Goal: Check status: Check status

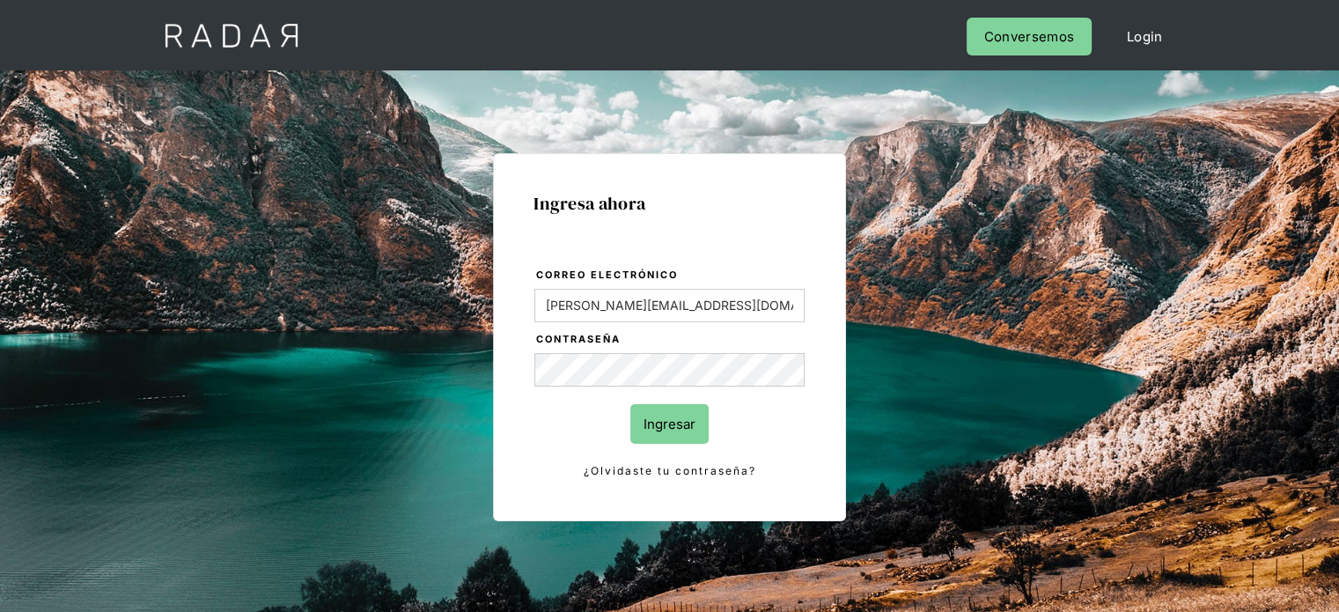
click at [663, 420] on input "Ingresar" at bounding box center [669, 424] width 78 height 40
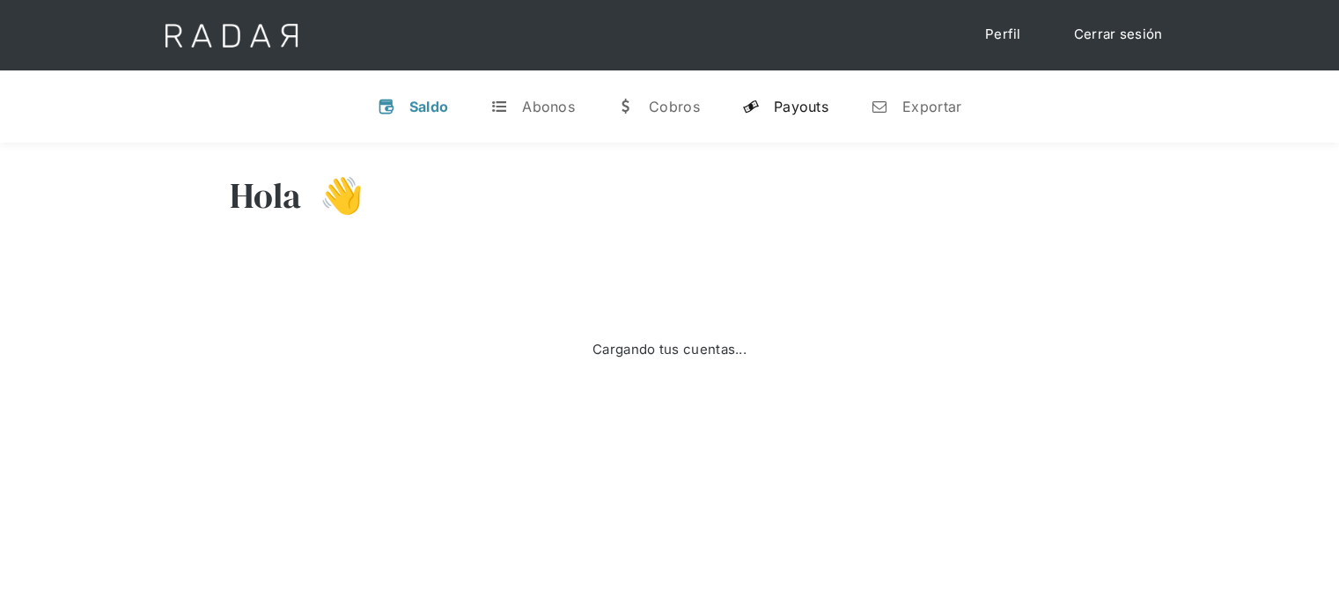
select select "prontopaga"
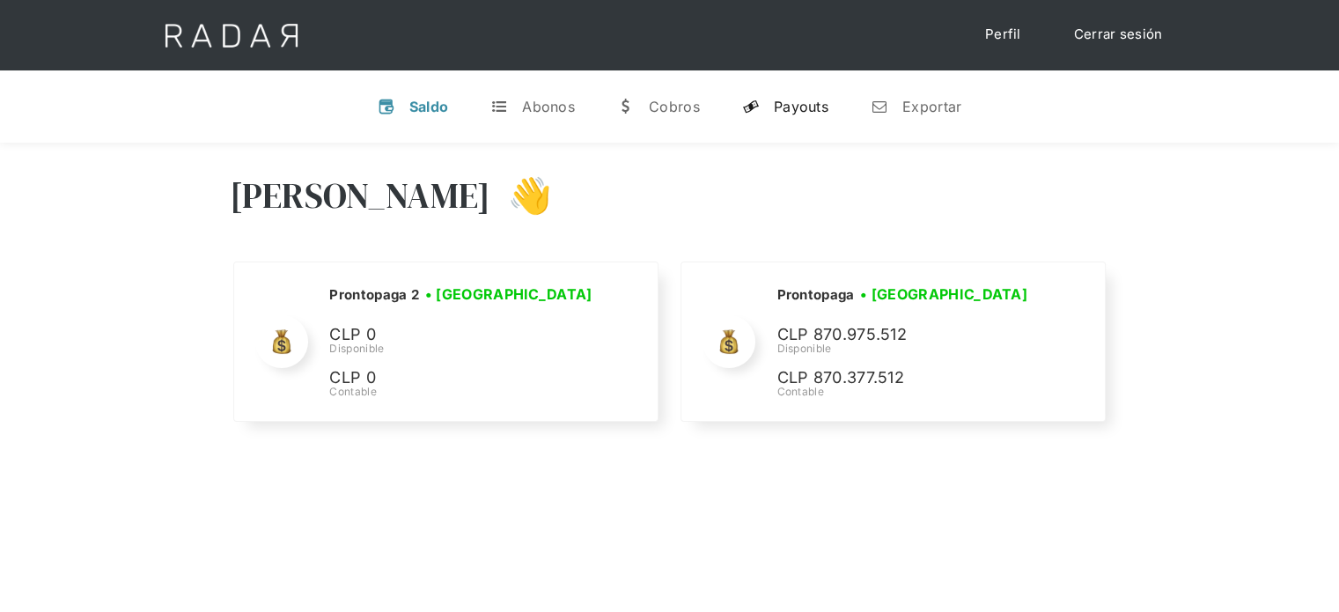
click at [806, 102] on div "Payouts" at bounding box center [801, 107] width 55 height 18
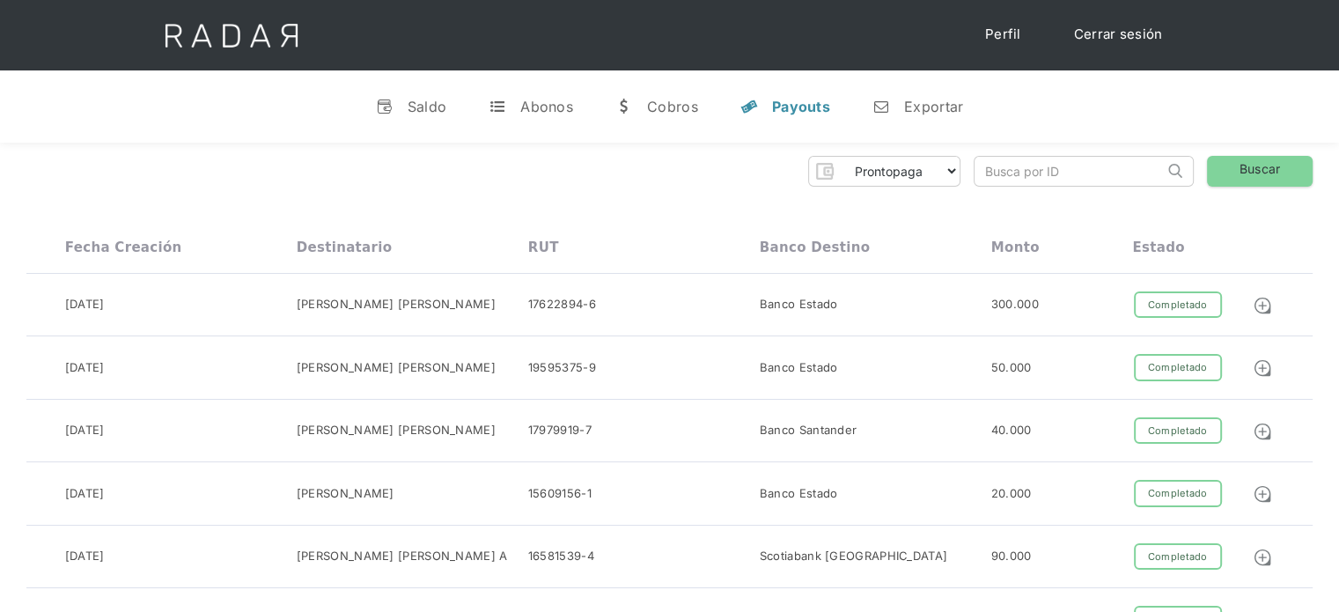
click at [989, 179] on input "search" at bounding box center [1068, 171] width 189 height 29
paste input "b5611e7f-6bb9-45ec-9f19-4ccdb32b28a9"
drag, startPoint x: 1064, startPoint y: 168, endPoint x: 946, endPoint y: 168, distance: 117.9
click at [924, 177] on div "Prontopaga Prontopaga 2 Thank you! Your submission has been received! Oops! Som…" at bounding box center [669, 171] width 1286 height 31
click at [988, 170] on input "b5611e7f-6bb9-45ec-9f19-4ccdb32b28a9" at bounding box center [1068, 171] width 189 height 29
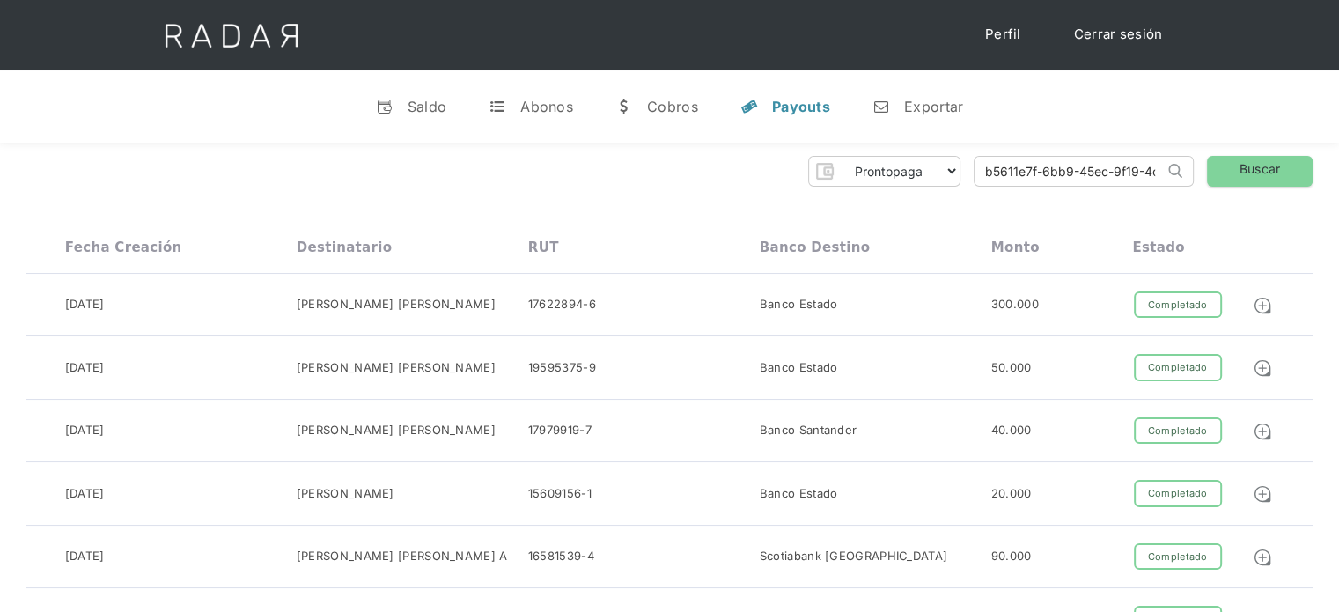
click at [1000, 174] on input "b5611e7f-6bb9-45ec-9f19-4ccdb32b28a9" at bounding box center [1068, 171] width 189 height 29
click at [989, 167] on input "b5611e7f-6bb9-45ec-9f19-4ccdb32b28a9" at bounding box center [1068, 171] width 189 height 29
click at [988, 168] on input "b5611e7f-6bb9-45ec-9f19-4ccdb32b28a9" at bounding box center [1068, 171] width 189 height 29
type input "b5611e7f-6bb9-45ec-9f19-4ccdb32b28a9"
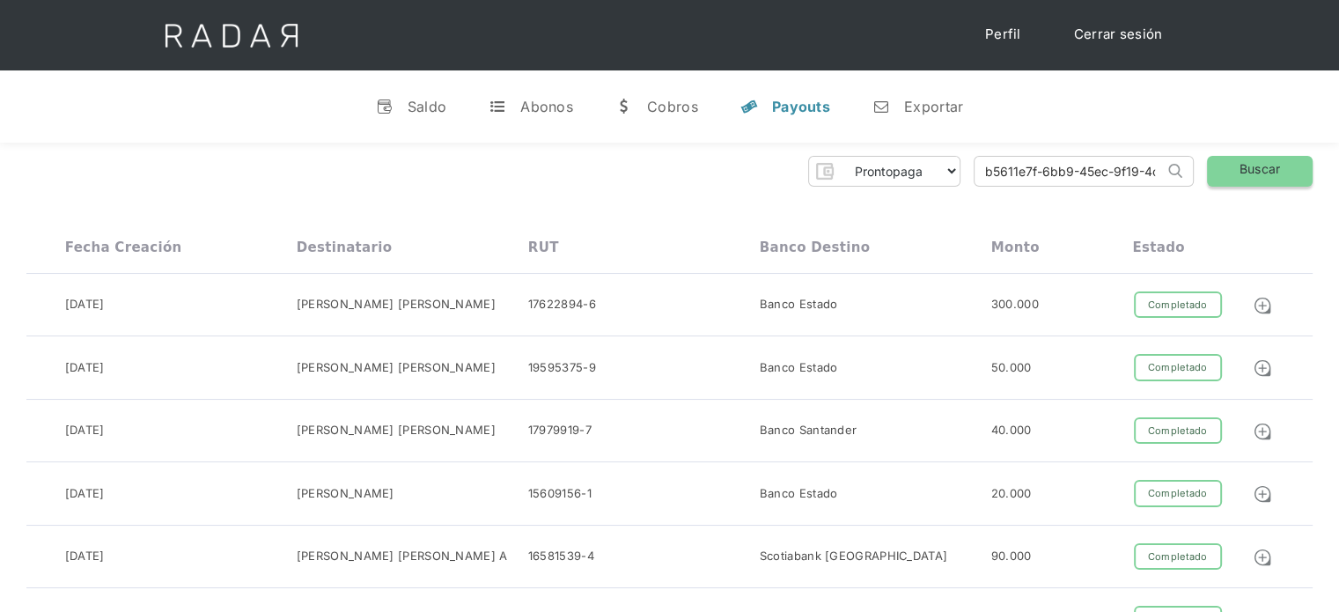
click at [1275, 165] on link "Buscar" at bounding box center [1260, 171] width 106 height 31
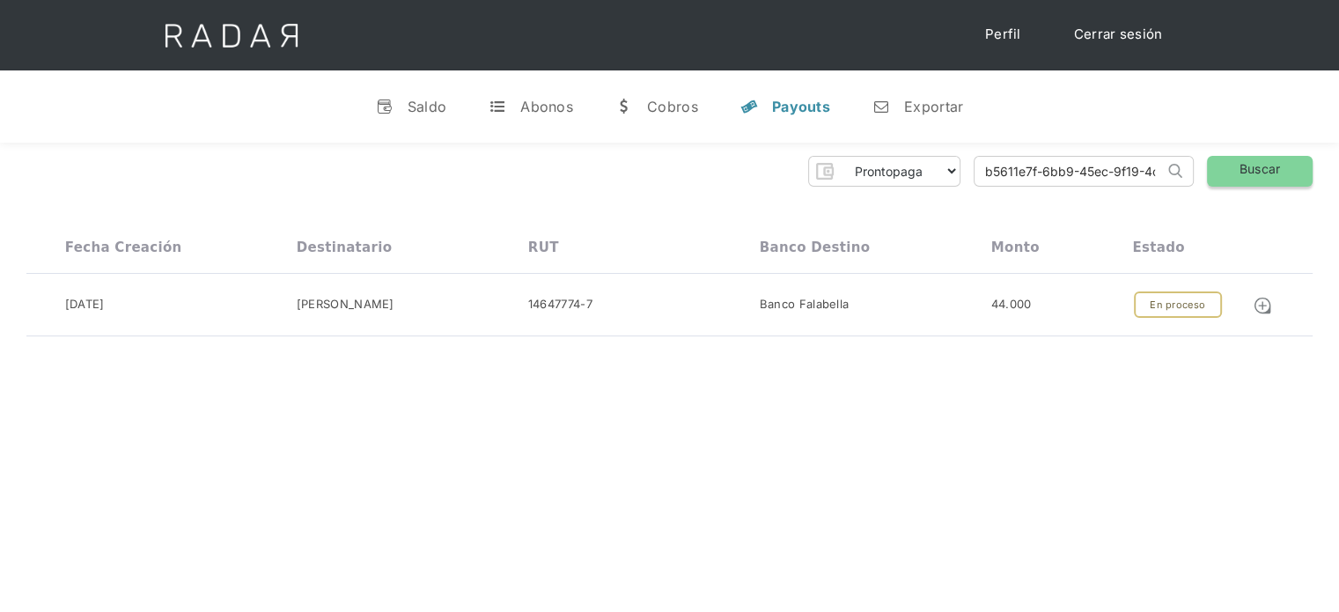
scroll to position [0, 77]
drag, startPoint x: 986, startPoint y: 173, endPoint x: 1238, endPoint y: 179, distance: 252.7
click at [1238, 179] on div "Prontopaga Prontopaga 2 Thank you! Your submission has been received! Oops! Som…" at bounding box center [669, 171] width 1286 height 31
paste input "b5611e7f-6bb9-45ec-9f19-4ccdb32b28a9"
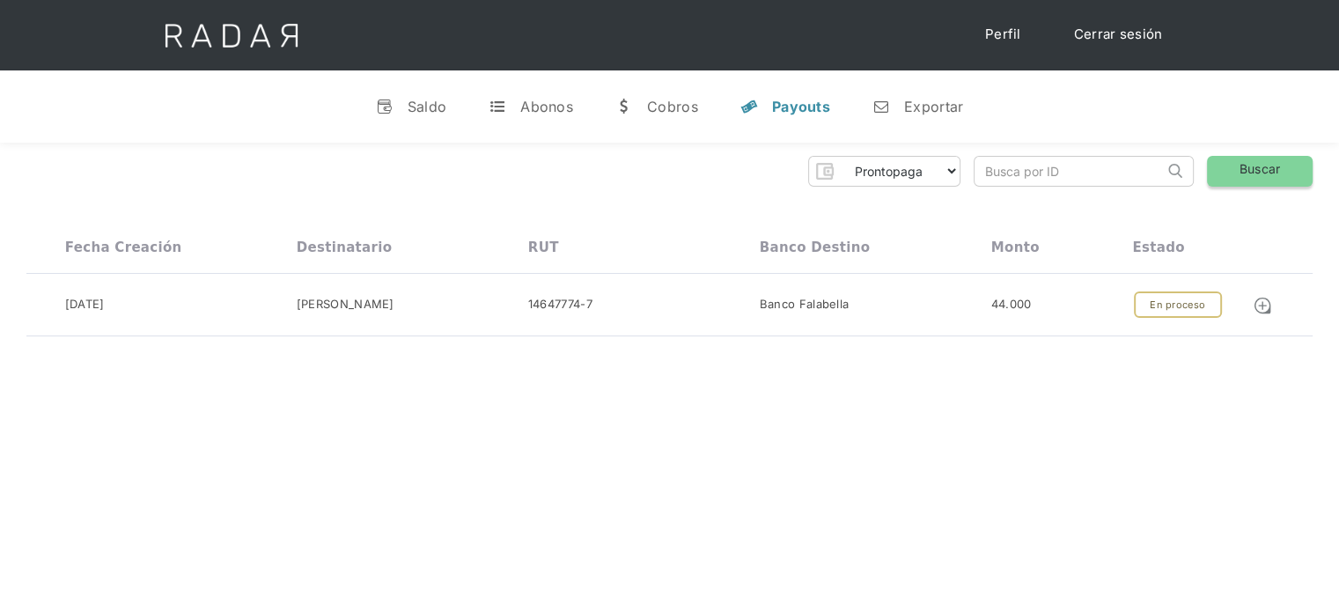
type input "b5611e7f-6bb9-45ec-9f19-4ccdb32b28a9"
drag, startPoint x: 1068, startPoint y: 180, endPoint x: 968, endPoint y: 189, distance: 99.9
click at [968, 189] on div "Prontopaga Prontopaga 2 Thank you! Your submission has been received! Oops! Som…" at bounding box center [669, 247] width 1339 height 208
click at [997, 167] on input "b5611e7f-6bb9-45ec-9f19-4ccdb32b28a9" at bounding box center [1068, 171] width 189 height 29
click at [984, 172] on input "b5611e7f-6bb9-45ec-9f19-4ccdb32b28a9" at bounding box center [1068, 171] width 189 height 29
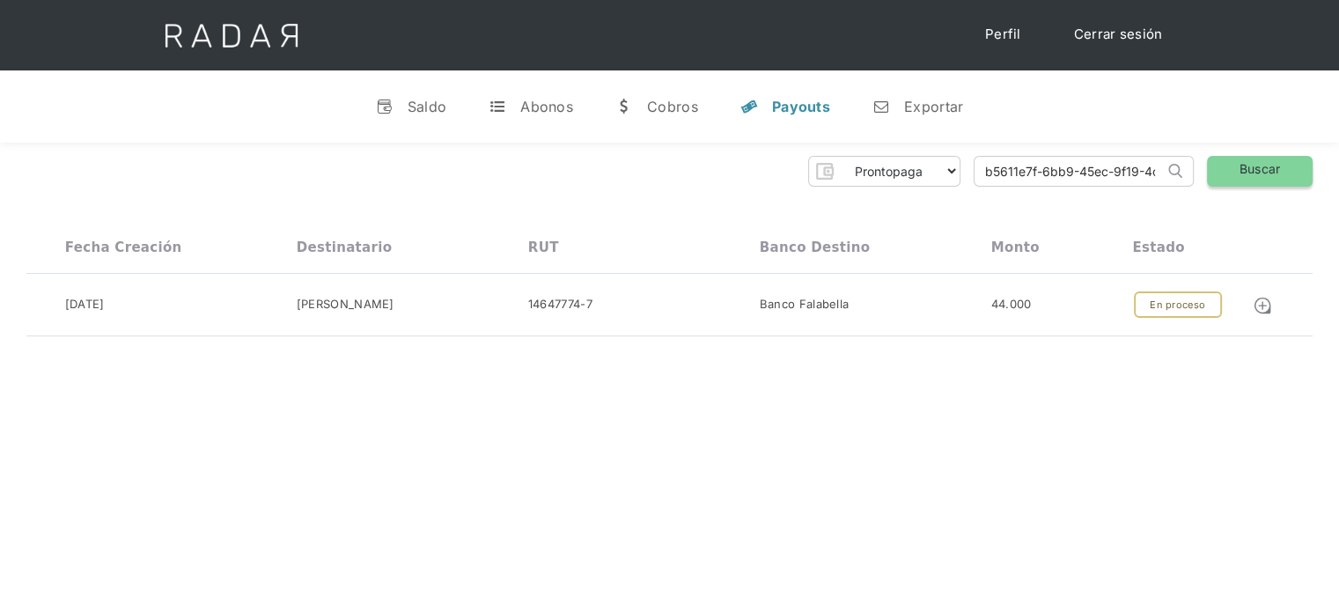
click at [1296, 179] on link "Buscar" at bounding box center [1260, 171] width 106 height 31
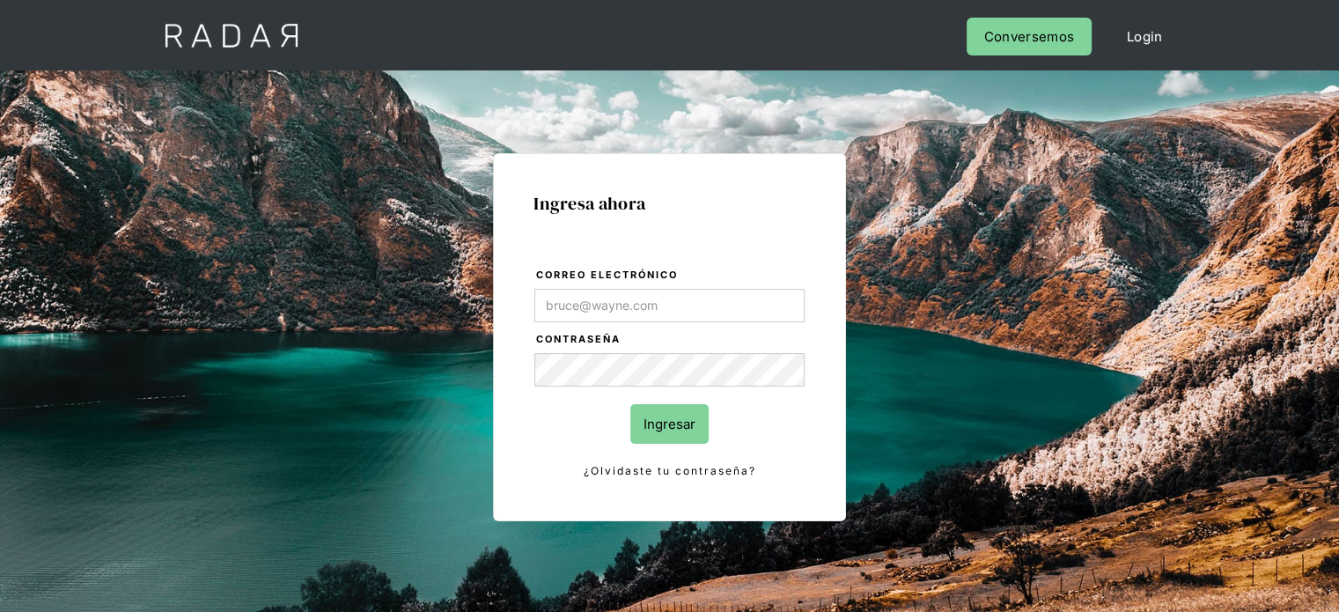
type input "Evans@prontopaga.com"
click at [675, 432] on input "Ingresar" at bounding box center [669, 424] width 78 height 40
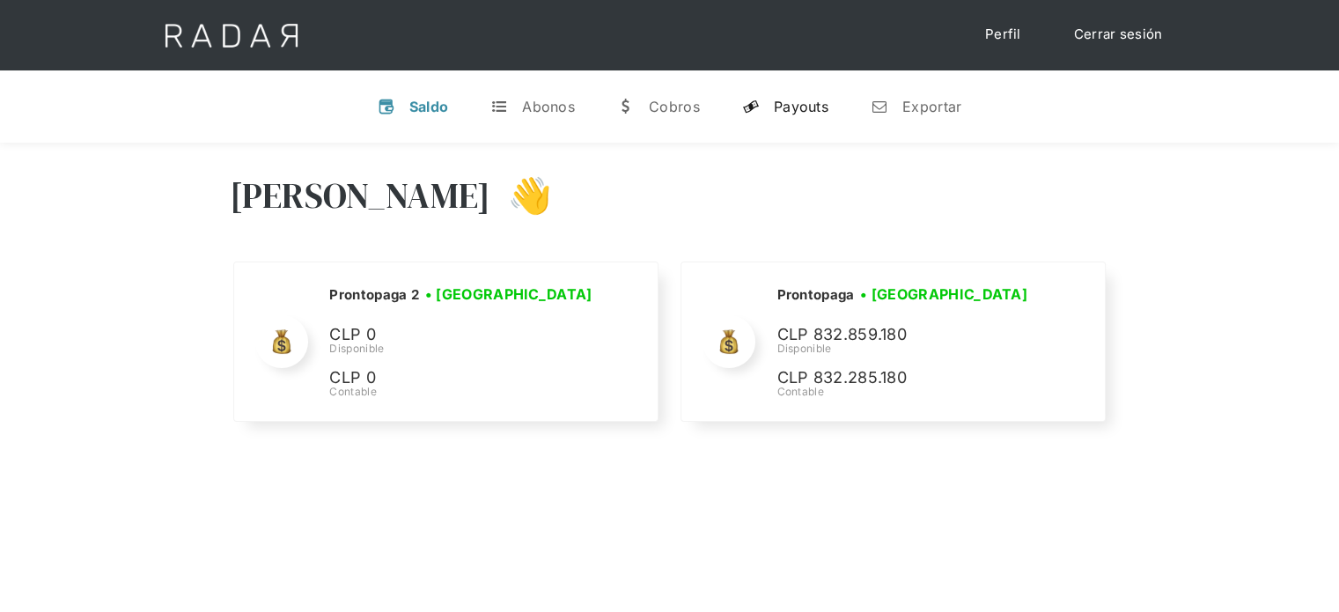
click at [783, 112] on div "Payouts" at bounding box center [801, 107] width 55 height 18
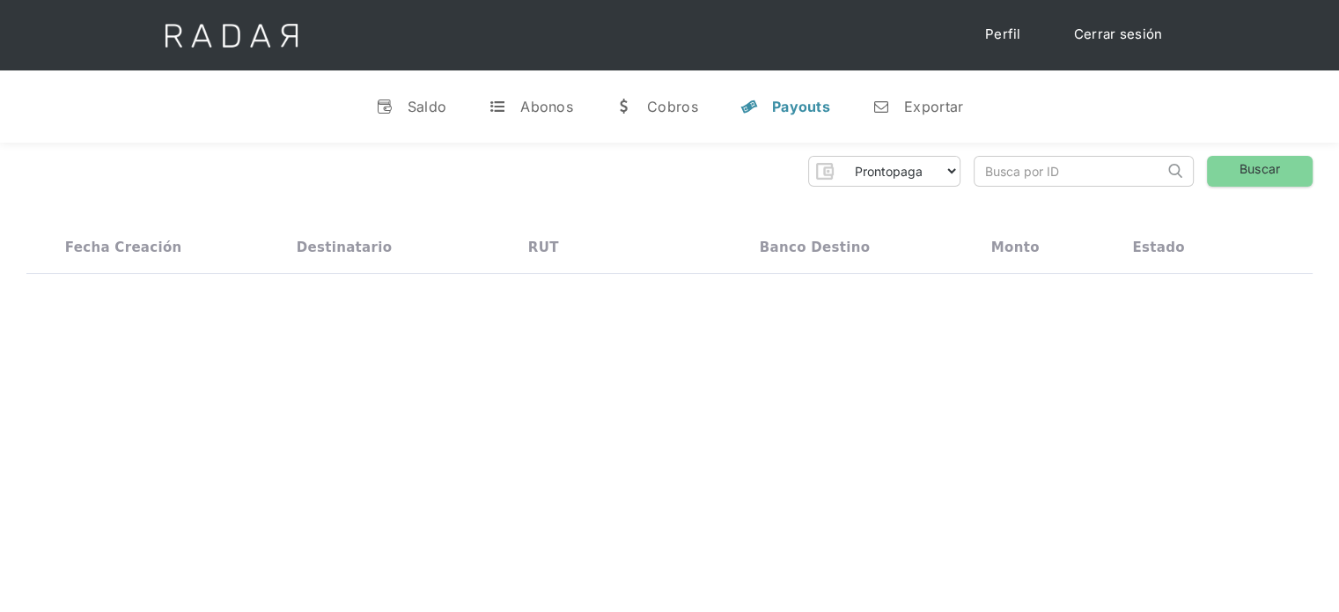
click at [983, 175] on input "search" at bounding box center [1068, 171] width 189 height 29
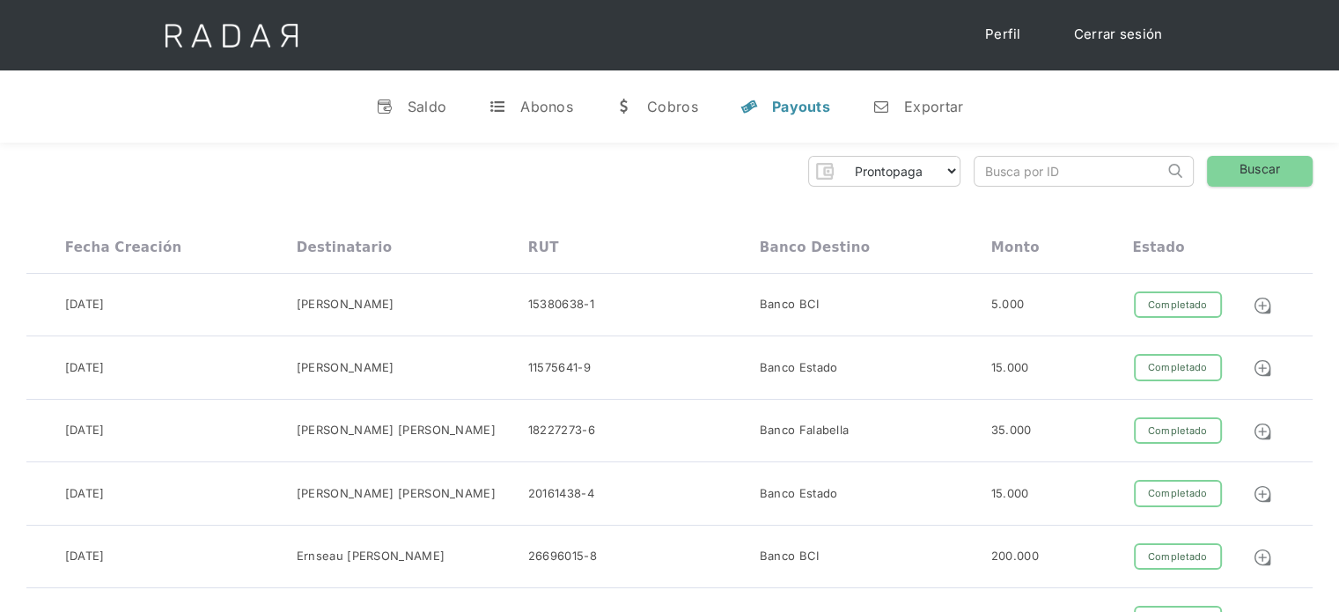
paste input "b5611e7f-6bb9-45ec-9f19-4ccdb32b28a9"
drag, startPoint x: 1025, startPoint y: 175, endPoint x: 968, endPoint y: 187, distance: 57.5
click at [1217, 168] on link "Buscar" at bounding box center [1260, 171] width 106 height 31
click at [1257, 183] on link "Buscar" at bounding box center [1260, 171] width 106 height 31
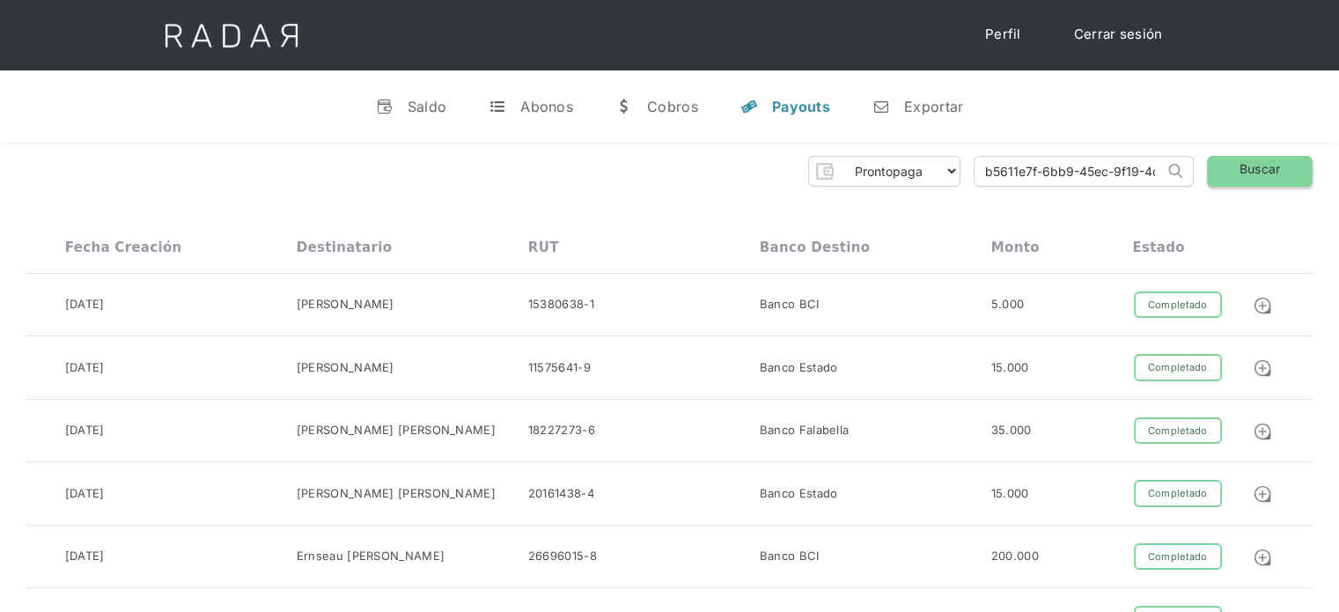
type input "-9f19-4ccdb32b28a9"
drag, startPoint x: 1117, startPoint y: 162, endPoint x: 879, endPoint y: 187, distance: 238.9
paste input "47577937-ba98-4cca-9da2-23ce46d6c4a6"
drag, startPoint x: 983, startPoint y: 172, endPoint x: 966, endPoint y: 177, distance: 18.4
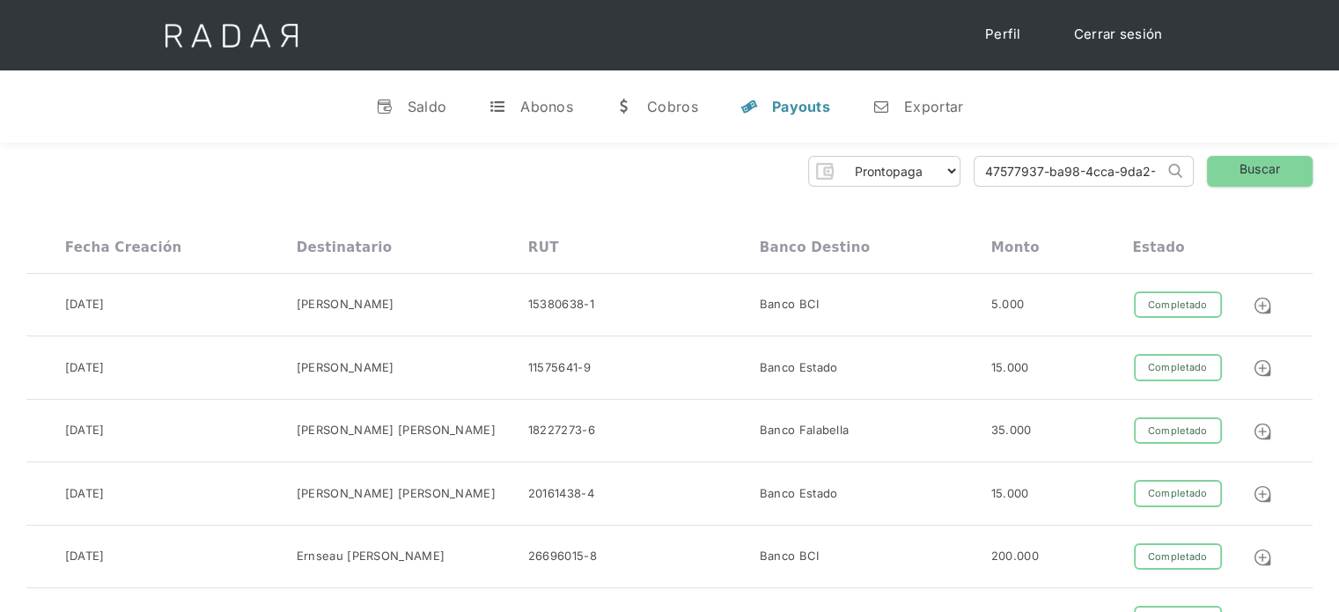
click at [966, 177] on div "Prontopaga Prontopaga 2 Thank you! Your submission has been received! Oops! Som…" at bounding box center [669, 171] width 1286 height 31
click at [992, 168] on input "47577937-ba98-4cca-9da2-23ce46d6c4a6" at bounding box center [1068, 171] width 189 height 29
click at [991, 167] on input "47577937-ba98-4cca-9da2-23ce46d6c4a6" at bounding box center [1068, 171] width 189 height 29
type input "47577937-ba98-4cca-9da2-23ce46d6c4a6"
drag, startPoint x: 1246, startPoint y: 165, endPoint x: 833, endPoint y: 150, distance: 414.0
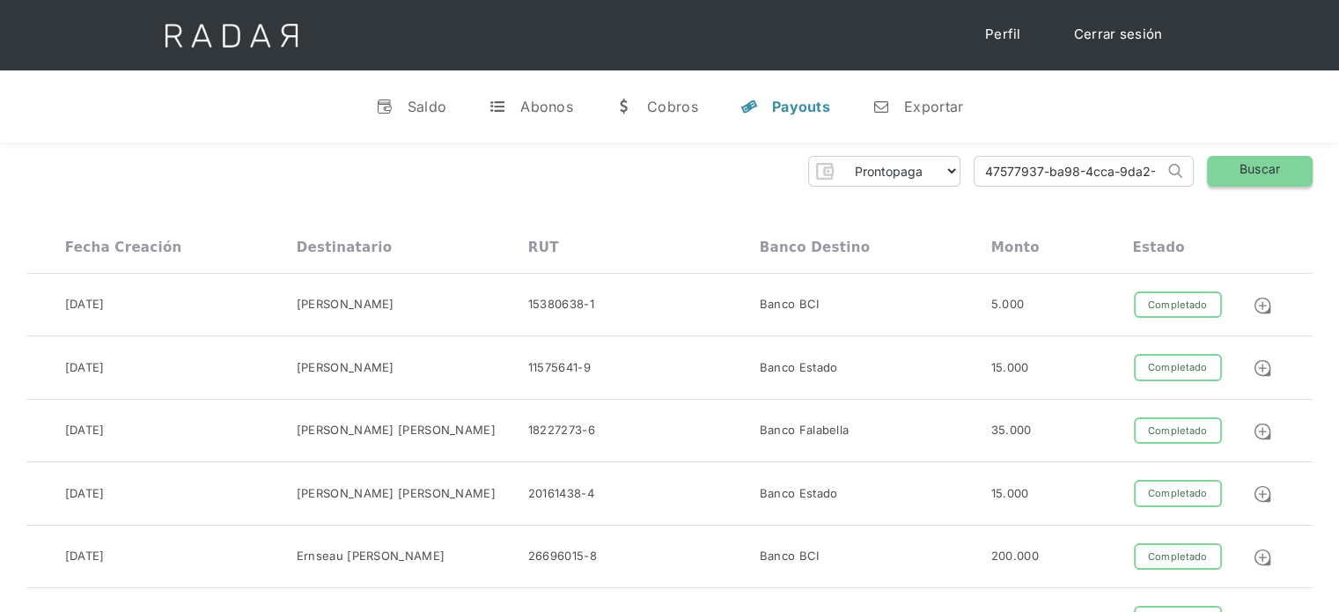
click at [1246, 165] on link "Buscar" at bounding box center [1260, 171] width 106 height 31
click at [1266, 176] on link "Buscar" at bounding box center [1260, 171] width 106 height 31
click at [1266, 177] on link "Buscar" at bounding box center [1260, 171] width 106 height 31
drag, startPoint x: 982, startPoint y: 168, endPoint x: 1248, endPoint y: 180, distance: 266.1
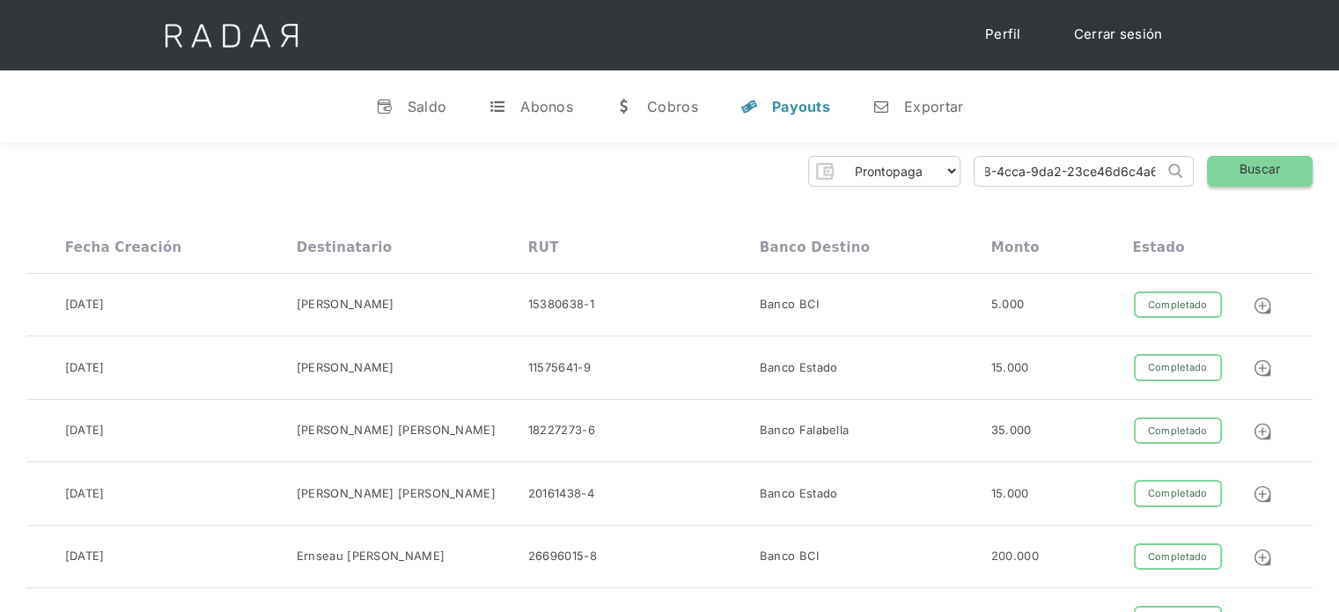
click at [1248, 180] on div "Prontopaga Prontopaga 2 Thank you! Your submission has been received! Oops! Som…" at bounding box center [669, 171] width 1286 height 31
paste input "b5611e7f-6bb9-45ec-9f19-4ccdb32b28a9"
drag, startPoint x: 1096, startPoint y: 165, endPoint x: 941, endPoint y: 186, distance: 156.2
click at [941, 186] on div "Prontopaga Prontopaga 2 Thank you! Your submission has been received! Oops! Som…" at bounding box center [669, 171] width 1286 height 31
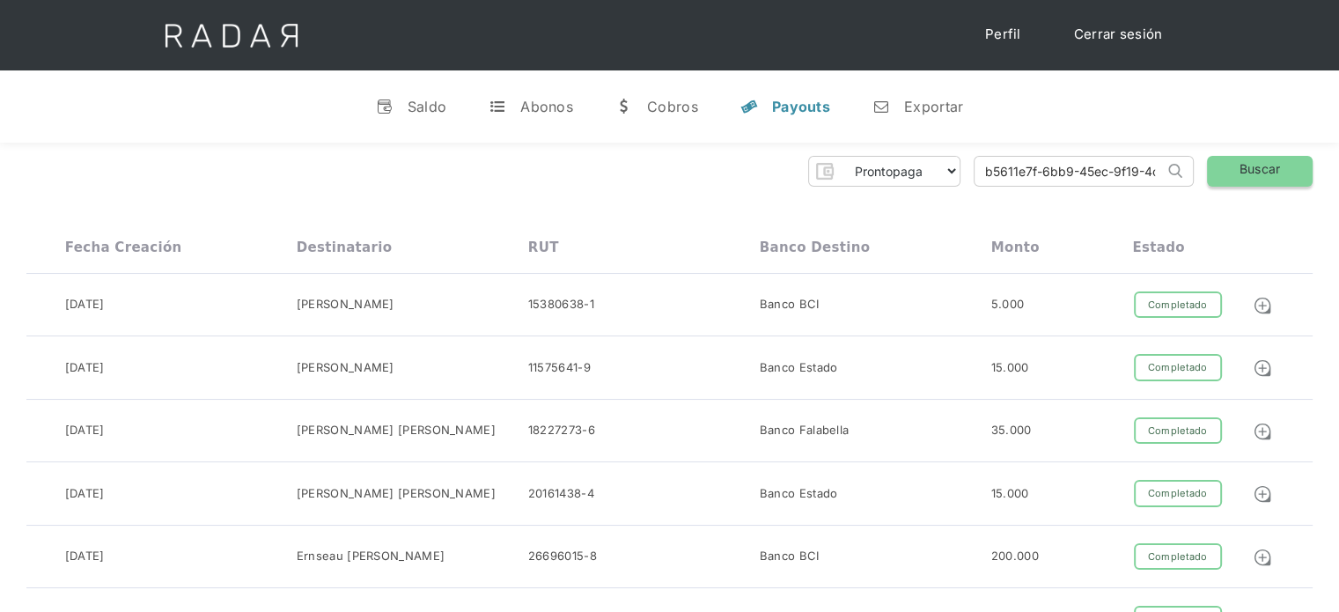
type input "b5611e7f-6bb9-45ec-9f19-4ccdb32b28a9"
click at [1220, 175] on link "Buscar" at bounding box center [1260, 171] width 106 height 31
click at [1278, 165] on link "Buscar" at bounding box center [1260, 171] width 106 height 31
click at [1111, 24] on link "Cerrar sesión" at bounding box center [1118, 35] width 124 height 34
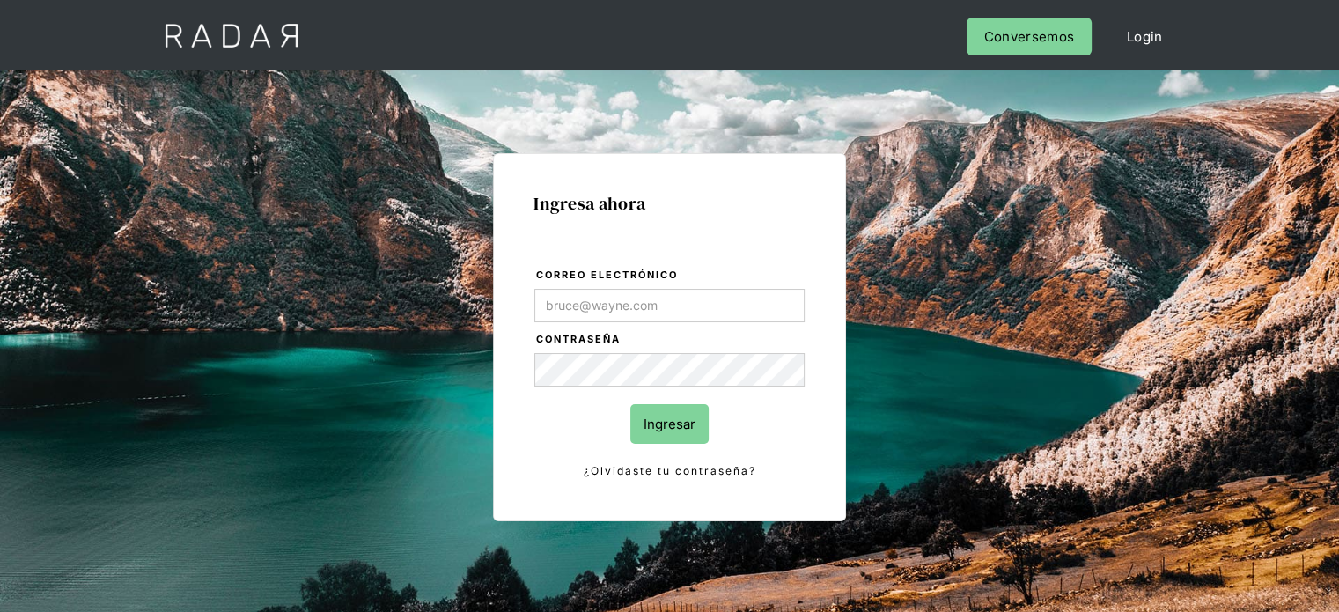
type input "[PERSON_NAME][EMAIL_ADDRESS][PERSON_NAME][DOMAIN_NAME]"
